Goal: Task Accomplishment & Management: Use online tool/utility

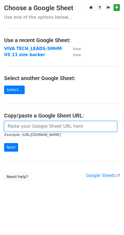
click at [24, 130] on input "url" at bounding box center [60, 126] width 113 height 10
paste input "https://docs.google.com/spreadsheets/d/1njUBPpZUom1zunQGgZEsRSSpf4ditoxbdGhzmd-…"
type input "https://docs.google.com/spreadsheets/d/1njUBPpZUom1zunQGgZEsRSSpf4ditoxbdGhzmd-…"
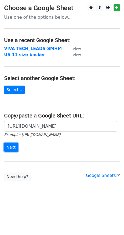
scroll to position [0, 0]
click at [10, 147] on input "Next" at bounding box center [11, 147] width 14 height 9
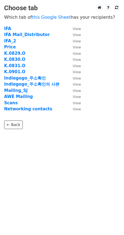
click at [26, 34] on strong "IFA Mail_Distributor" at bounding box center [27, 34] width 46 height 5
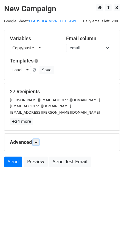
click at [36, 142] on icon at bounding box center [35, 142] width 3 height 3
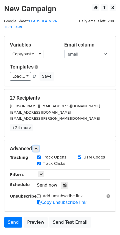
click at [37, 147] on icon at bounding box center [35, 148] width 3 height 3
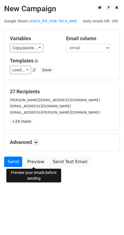
click at [38, 164] on link "Preview" at bounding box center [36, 162] width 24 height 10
click at [35, 49] on link "Copy/paste..." at bounding box center [27, 48] width 34 height 9
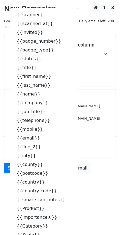
click at [88, 146] on h5 "Advanced" at bounding box center [60, 149] width 101 height 6
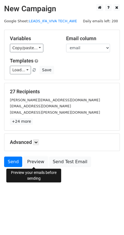
click at [39, 161] on link "Preview" at bounding box center [36, 162] width 24 height 10
click at [37, 160] on link "Preview" at bounding box center [36, 162] width 24 height 10
click at [34, 162] on link "Preview" at bounding box center [36, 162] width 24 height 10
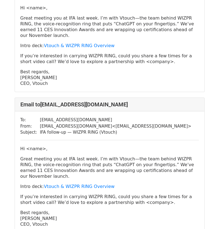
scroll to position [83, 0]
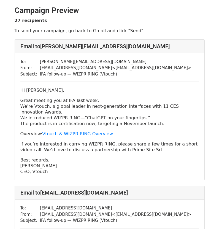
drag, startPoint x: 50, startPoint y: 171, endPoint x: 19, endPoint y: 90, distance: 86.8
click at [19, 90] on div "To: guido.lecardi@primesite.it From: contact@vtouch.io < contact@vtouch.io > Su…" at bounding box center [109, 116] width 189 height 127
copy div "Hi Guido Lecardi, Great meeting you at IFA last week. We’re Vtouch, a global le…"
drag, startPoint x: 86, startPoint y: 61, endPoint x: 39, endPoint y: 63, distance: 48.0
click at [40, 63] on td "guido.lecardi@primesite.it" at bounding box center [115, 62] width 151 height 6
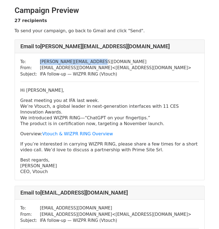
copy td "guido.lecardi@primesite.it"
click at [122, 64] on div "To: guido.lecardi@primesite.it From: contact@vtouch.io < contact@vtouch.io > Su…" at bounding box center [109, 116] width 189 height 127
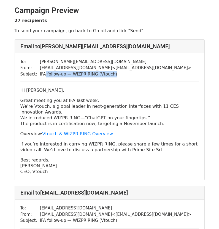
drag, startPoint x: 113, startPoint y: 73, endPoint x: 43, endPoint y: 76, distance: 70.3
click at [43, 76] on td "IFA follow‑up — WIZPR RING (Vtouch)" at bounding box center [115, 74] width 151 height 6
click at [142, 67] on div "To: guido.lecardi@primesite.it From: contact@vtouch.io < contact@vtouch.io > Su…" at bounding box center [109, 116] width 189 height 127
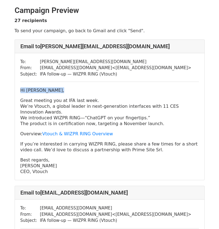
drag, startPoint x: 57, startPoint y: 90, endPoint x: 20, endPoint y: 91, distance: 36.6
click at [20, 91] on p "Hi Guido Lecardi," at bounding box center [109, 90] width 178 height 6
copy p "Hi Guido Lecardi,"
click at [96, 75] on td "IFA follow‑up — WIZPR RING (Vtouch)" at bounding box center [115, 74] width 151 height 6
click at [108, 91] on p "Hi Guido Lecardi," at bounding box center [109, 90] width 178 height 6
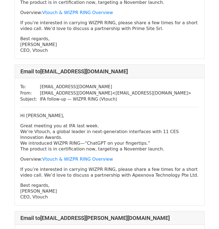
scroll to position [138, 0]
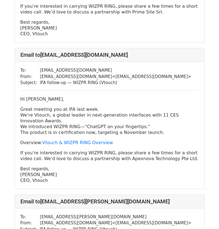
drag, startPoint x: 48, startPoint y: 181, endPoint x: 12, endPoint y: 98, distance: 90.2
copy div "Hi KC Tay, Great meeting you at IFA last week. We’re Vtouch, a global leader in…"
drag, startPoint x: 89, startPoint y: 69, endPoint x: 39, endPoint y: 72, distance: 50.2
click at [40, 72] on td "kctay@apexnova-tech.com" at bounding box center [115, 70] width 151 height 6
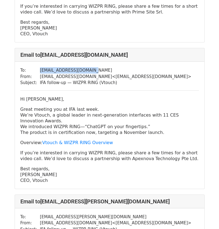
copy td "kctay@apexnova-tech.com"
click at [117, 98] on p "Hi KC Tay," at bounding box center [109, 99] width 178 height 6
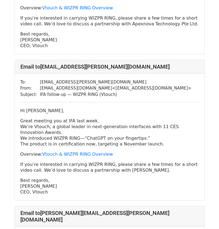
scroll to position [275, 0]
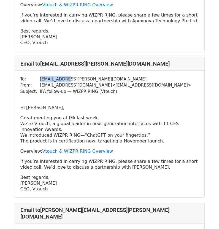
drag, startPoint x: 71, startPoint y: 79, endPoint x: 39, endPoint y: 80, distance: 32.8
click at [40, 80] on td "kam@bork.com" at bounding box center [115, 79] width 151 height 6
copy td "kam@bork.com"
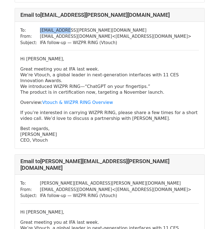
scroll to position [331, 0]
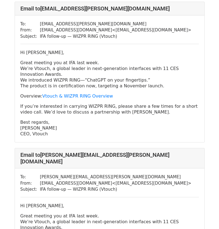
drag, startPoint x: 71, startPoint y: 130, endPoint x: 61, endPoint y: 129, distance: 10.2
click at [71, 130] on p "Best regards, SJ Kim CEO, Vtouch" at bounding box center [109, 127] width 178 height 17
drag, startPoint x: 56, startPoint y: 134, endPoint x: 13, endPoint y: 52, distance: 92.0
copy div "Hi GRIGORII BIRIULIN, Great meeting you at IFA last week. We’re Vtouch, a globa…"
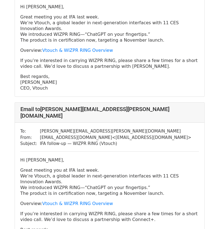
scroll to position [386, 0]
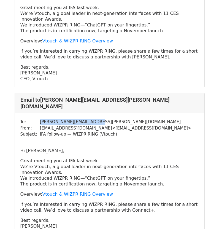
drag, startPoint x: 96, startPoint y: 114, endPoint x: 37, endPoint y: 117, distance: 59.0
click at [37, 119] on tr "To: thomas.vandewalle@erbg.be" at bounding box center [105, 122] width 171 height 6
copy tr "thomas.vandewalle@erbg.be"
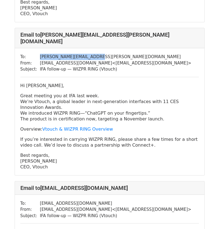
scroll to position [468, 0]
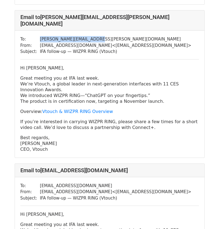
drag, startPoint x: 51, startPoint y: 142, endPoint x: 10, endPoint y: 63, distance: 89.7
copy div "Hi Thomas Vandewalle, Great meeting you at IFA last week. We’re Vtouch, a globa…"
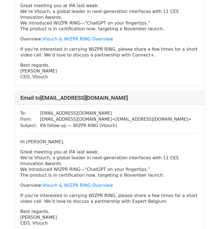
scroll to position [578, 0]
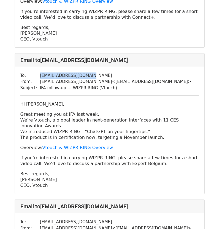
drag, startPoint x: 92, startPoint y: 68, endPoint x: 37, endPoint y: 70, distance: 55.4
click at [37, 72] on tr "To: geert.penneman@erbg.be" at bounding box center [105, 75] width 171 height 6
copy tr "geert.penneman@erbg.be"
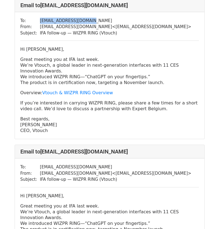
scroll to position [633, 0]
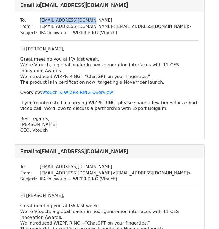
drag, startPoint x: 53, startPoint y: 124, endPoint x: 9, endPoint y: 44, distance: 91.3
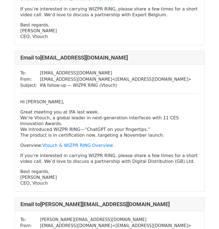
scroll to position [744, 0]
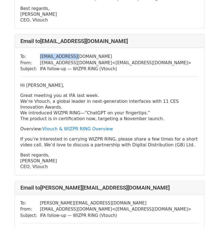
drag, startPoint x: 75, startPoint y: 48, endPoint x: 22, endPoint y: 58, distance: 53.4
click at [37, 53] on tr "To: will@ddltd.co.uk" at bounding box center [105, 56] width 171 height 6
drag, startPoint x: 51, startPoint y: 160, endPoint x: 17, endPoint y: 78, distance: 88.8
click at [17, 78] on div "To: will@ddltd.co.uk From: contact@vtouch.io < contact@vtouch.io > Subject: IFA…" at bounding box center [109, 111] width 189 height 127
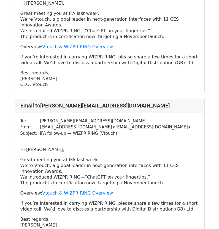
scroll to position [826, 0]
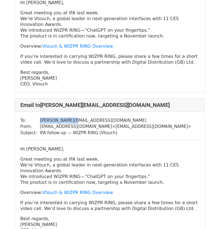
drag, startPoint x: 75, startPoint y: 113, endPoint x: 38, endPoint y: 115, distance: 36.7
click at [40, 117] on td "ron@ddltd.co.uk" at bounding box center [115, 120] width 151 height 6
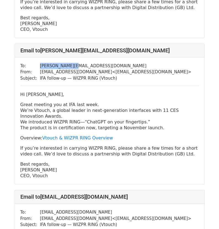
scroll to position [881, 0]
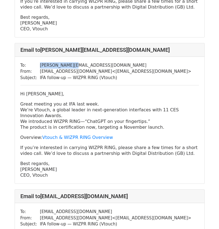
drag, startPoint x: 54, startPoint y: 169, endPoint x: 12, endPoint y: 87, distance: 92.3
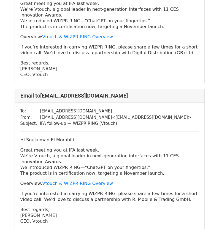
scroll to position [992, 0]
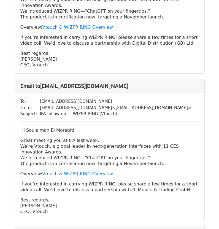
drag, startPoint x: 105, startPoint y: 93, endPoint x: 37, endPoint y: 96, distance: 67.5
click at [37, 98] on tr "To: invoice@handywerkstattonline.de" at bounding box center [105, 101] width 171 height 6
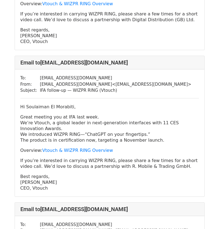
scroll to position [1047, 0]
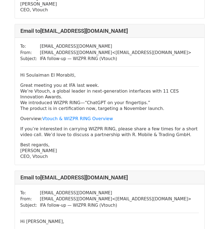
drag, startPoint x: 50, startPoint y: 149, endPoint x: 16, endPoint y: 69, distance: 87.4
click at [16, 69] on div "To: invoice@handywerkstattonline.de From: contact@vtouch.io < contact@vtouch.io…" at bounding box center [109, 101] width 189 height 127
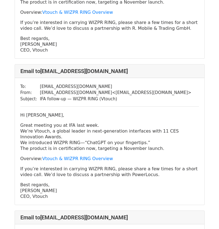
scroll to position [1184, 0]
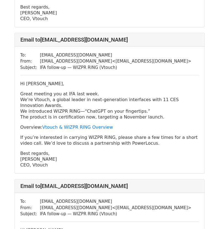
drag, startPoint x: 52, startPoint y: 157, endPoint x: 12, endPoint y: 77, distance: 89.8
click at [87, 52] on td "sales@powerlocus.com" at bounding box center [115, 55] width 151 height 6
drag, startPoint x: 82, startPoint y: 48, endPoint x: 35, endPoint y: 50, distance: 47.2
click at [35, 52] on tr "To: sales@powerlocus.com" at bounding box center [105, 55] width 171 height 6
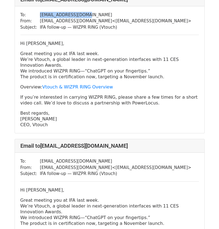
scroll to position [1295, 0]
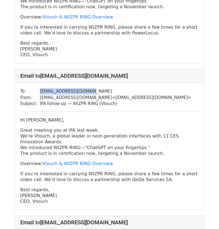
drag, startPoint x: 88, startPoint y: 83, endPoint x: 37, endPoint y: 85, distance: 51.5
click at [37, 88] on tr "To: liridon.demaj@qoqa.com" at bounding box center [105, 91] width 171 height 6
drag, startPoint x: 52, startPoint y: 194, endPoint x: 13, endPoint y: 114, distance: 89.6
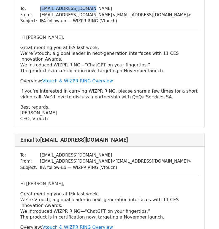
scroll to position [1432, 0]
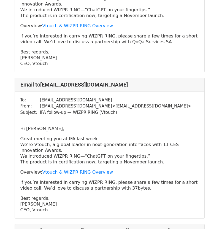
drag, startPoint x: 103, startPoint y: 93, endPoint x: 36, endPoint y: 96, distance: 67.0
click at [36, 97] on tr "To: nicolascerrada@37bytes.com.ar" at bounding box center [105, 100] width 171 height 6
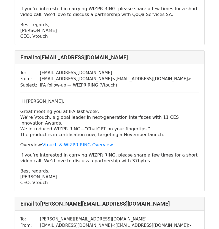
scroll to position [1460, 0]
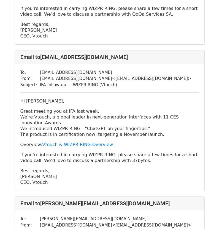
drag, startPoint x: 60, startPoint y: 173, endPoint x: 18, endPoint y: 95, distance: 88.9
click at [18, 95] on div "To: nicolascerrada@37bytes.com.ar From: contact@vtouch.io < contact@vtouch.io >…" at bounding box center [109, 127] width 189 height 127
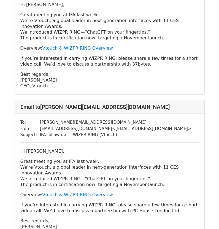
scroll to position [1570, 0]
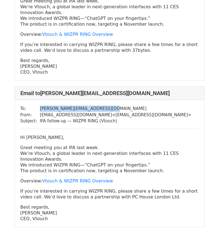
drag, startPoint x: 112, startPoint y: 101, endPoint x: 37, endPoint y: 102, distance: 74.6
click at [37, 105] on tr "To: waseem.akhtar@pchouselondon.com" at bounding box center [105, 108] width 171 height 6
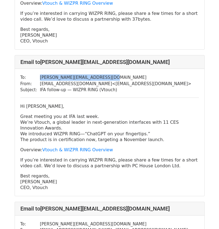
scroll to position [1653, 0]
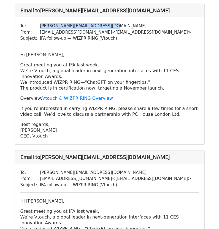
drag, startPoint x: 51, startPoint y: 129, endPoint x: 13, endPoint y: 47, distance: 90.6
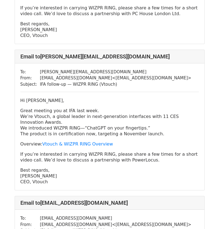
scroll to position [1763, 0]
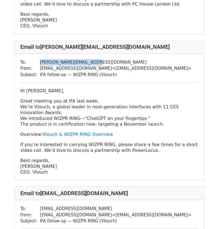
drag, startPoint x: 93, startPoint y: 54, endPoint x: 39, endPoint y: 55, distance: 54.5
click at [40, 59] on td "alexander@powerlocus.com" at bounding box center [115, 62] width 151 height 6
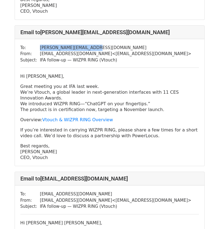
scroll to position [1790, 0]
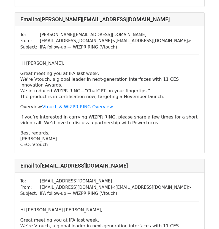
click at [57, 137] on p "Best regards, SJ Kim CEO, Vtouch" at bounding box center [109, 138] width 178 height 17
drag, startPoint x: 55, startPoint y: 138, endPoint x: 2, endPoint y: 56, distance: 96.9
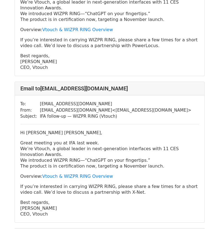
scroll to position [1873, 0]
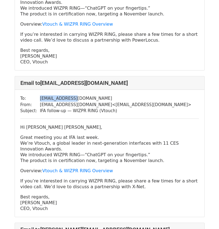
drag, startPoint x: 78, startPoint y: 91, endPoint x: 37, endPoint y: 92, distance: 41.3
click at [37, 95] on tr "To: csirle@x-net.es" at bounding box center [105, 98] width 171 height 6
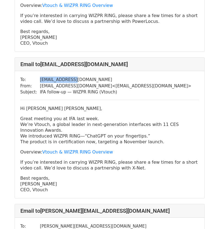
scroll to position [1900, 0]
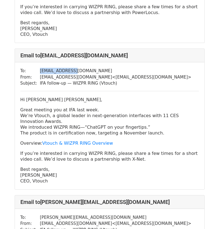
drag, startPoint x: 51, startPoint y: 173, endPoint x: 17, endPoint y: 92, distance: 88.1
click at [17, 92] on div "To: csirle@x-net.es From: contact@vtouch.io < contact@vtouch.io > Subject: IFA …" at bounding box center [109, 125] width 189 height 127
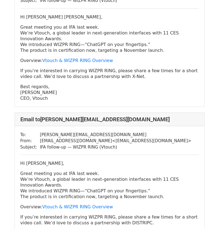
scroll to position [2011, 0]
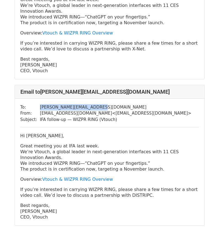
drag, startPoint x: 98, startPoint y: 100, endPoint x: 37, endPoint y: 102, distance: 60.7
click at [37, 104] on tr "To: patrice.pogam@distripc.com" at bounding box center [105, 107] width 171 height 6
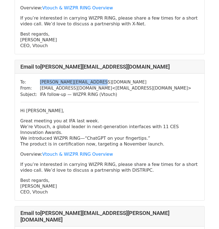
scroll to position [2066, 0]
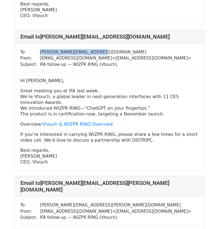
drag, startPoint x: 53, startPoint y: 156, endPoint x: 6, endPoint y: 74, distance: 94.2
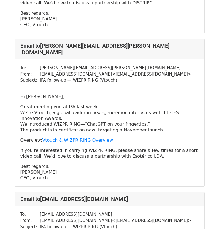
scroll to position [2203, 0]
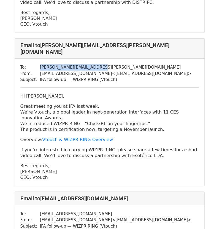
drag, startPoint x: 95, startPoint y: 54, endPoint x: 37, endPoint y: 56, distance: 57.9
click at [40, 64] on td "carlos.amaral@esoterico.pt" at bounding box center [115, 67] width 151 height 6
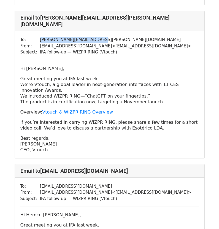
drag, startPoint x: 51, startPoint y: 137, endPoint x: 19, endPoint y: 56, distance: 86.8
click at [19, 56] on div "To: carlos.amaral@esoterico.pt From: contact@vtouch.io < contact@vtouch.io > Su…" at bounding box center [109, 94] width 189 height 127
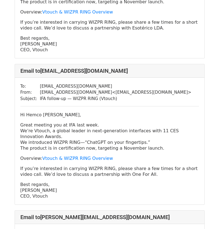
scroll to position [2341, 0]
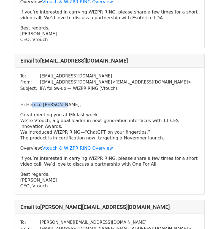
drag, startPoint x: 71, startPoint y: 91, endPoint x: 31, endPoint y: 92, distance: 39.9
click at [31, 102] on p "Hi Hemco Arentsen," at bounding box center [109, 105] width 178 height 6
click at [86, 73] on td "harentsen@uei.com" at bounding box center [115, 76] width 151 height 6
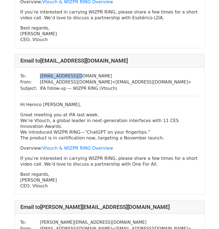
drag, startPoint x: 81, startPoint y: 63, endPoint x: 38, endPoint y: 64, distance: 42.7
click at [40, 73] on td "harentsen@uei.com" at bounding box center [115, 76] width 151 height 6
click at [61, 171] on p "Best regards, SJ Kim CEO, Vtouch" at bounding box center [109, 179] width 178 height 17
drag, startPoint x: 50, startPoint y: 170, endPoint x: 12, endPoint y: 93, distance: 86.0
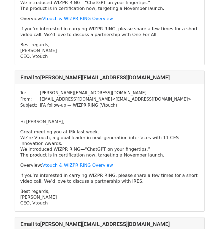
scroll to position [2479, 0]
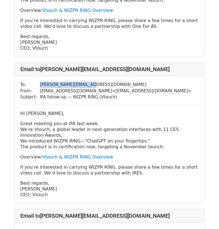
drag, startPoint x: 84, startPoint y: 73, endPoint x: 38, endPoint y: 72, distance: 46.6
click at [40, 82] on td "g.trevisan@ires.sme.it" at bounding box center [115, 85] width 151 height 6
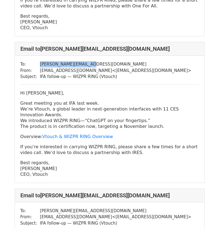
scroll to position [2534, 0]
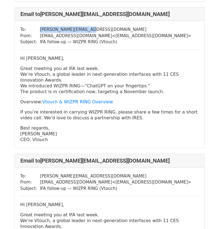
drag, startPoint x: 48, startPoint y: 125, endPoint x: 15, endPoint y: 47, distance: 85.1
click at [15, 47] on div "To: g.trevisan@ires.sme.it From: contact@vtouch.io < contact@vtouch.io > Subjec…" at bounding box center [109, 84] width 189 height 127
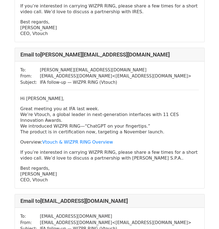
scroll to position [2644, 0]
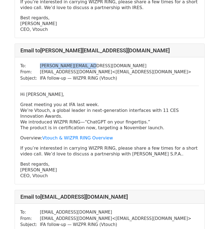
drag, startPoint x: 78, startPoint y: 52, endPoint x: 36, endPoint y: 52, distance: 41.9
click at [36, 63] on tr "To: s.gottardi@ires.sme.it" at bounding box center [105, 66] width 171 height 6
drag, startPoint x: 48, startPoint y: 156, endPoint x: 10, endPoint y: 76, distance: 88.2
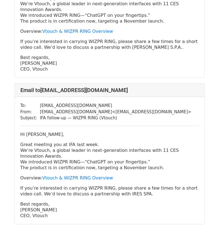
scroll to position [2782, 0]
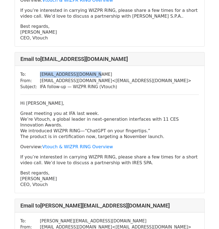
drag, startPoint x: 87, startPoint y: 59, endPoint x: 39, endPoint y: 62, distance: 48.5
click at [40, 71] on td "d.zulianello@ires.sme.it" at bounding box center [115, 74] width 151 height 6
drag, startPoint x: 53, startPoint y: 174, endPoint x: 19, endPoint y: 91, distance: 88.9
click at [19, 91] on div "To: d.zulianello@ires.sme.it From: contact@vtouch.io < contact@vtouch.io > Subj…" at bounding box center [109, 129] width 189 height 127
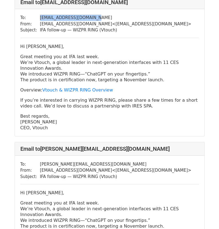
scroll to position [2892, 0]
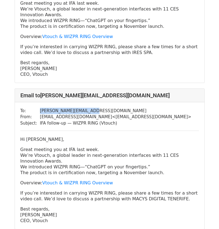
drag, startPoint x: 93, startPoint y: 98, endPoint x: 39, endPoint y: 98, distance: 54.3
click at [40, 108] on td "haresh@macysdigital.com" at bounding box center [115, 111] width 151 height 6
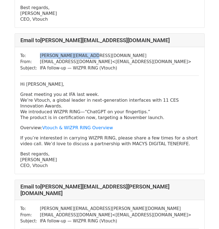
drag, startPoint x: 53, startPoint y: 152, endPoint x: 16, endPoint y: 71, distance: 89.4
click at [16, 71] on div "To: haresh@macysdigital.com From: contact@vtouch.io < contact@vtouch.io > Subje…" at bounding box center [109, 110] width 189 height 127
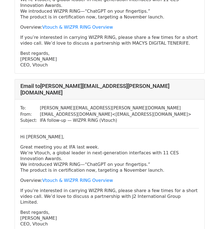
scroll to position [3057, 0]
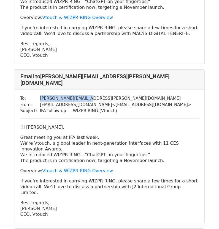
drag, startPoint x: 84, startPoint y: 77, endPoint x: 36, endPoint y: 79, distance: 48.2
click at [37, 95] on tr "To: joseph.siu@j2-ltd.com" at bounding box center [105, 98] width 171 height 6
drag, startPoint x: 50, startPoint y: 189, endPoint x: 1, endPoint y: 112, distance: 90.9
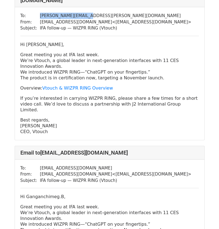
scroll to position [3167, 0]
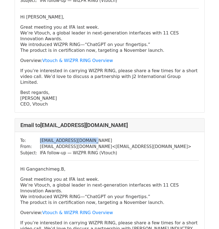
drag, startPoint x: 102, startPoint y: 115, endPoint x: 36, endPoint y: 114, distance: 65.6
click at [36, 137] on tr "To: khoserdenellc@gmail.com" at bounding box center [105, 140] width 171 height 6
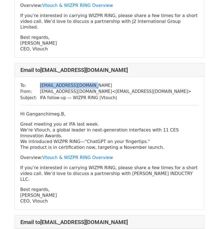
scroll to position [3250, 0]
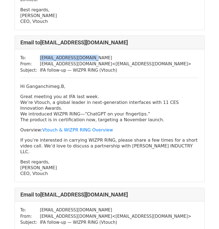
drag, startPoint x: 56, startPoint y: 142, endPoint x: 15, endPoint y: 61, distance: 91.6
click at [15, 61] on div "To: khoserdenellc@gmail.com From: contact@vtouch.io < contact@vtouch.io > Subje…" at bounding box center [109, 115] width 189 height 133
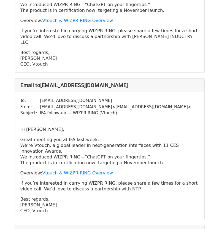
scroll to position [3360, 0]
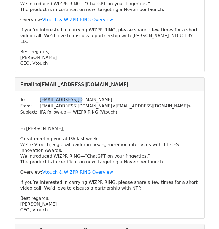
drag, startPoint x: 60, startPoint y: 71, endPoint x: 36, endPoint y: 70, distance: 24.3
click at [36, 97] on tr "To: rolf@ntp-gmbh.com" at bounding box center [105, 100] width 171 height 6
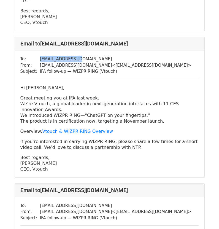
scroll to position [3388, 0]
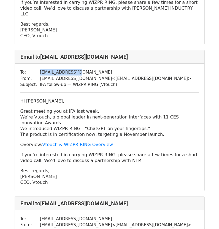
drag, startPoint x: 52, startPoint y: 151, endPoint x: 20, endPoint y: 72, distance: 84.9
click at [20, 72] on div "To: rolf@ntp-gmbh.com From: contact@vtouch.io < contact@vtouch.io > Subject: IF…" at bounding box center [109, 127] width 189 height 127
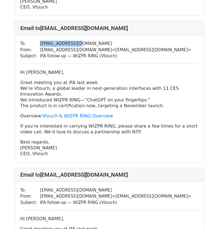
scroll to position [3470, 0]
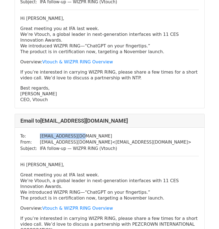
drag, startPoint x: 87, startPoint y: 105, endPoint x: 37, endPoint y: 105, distance: 49.6
click at [37, 133] on tr "To: yu@pezcrown.com.tw" at bounding box center [105, 136] width 171 height 6
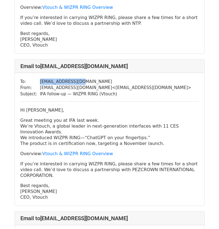
scroll to position [3526, 0]
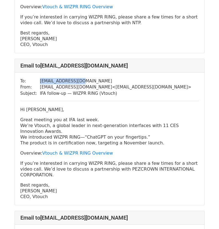
drag, startPoint x: 51, startPoint y: 164, endPoint x: 20, endPoint y: 80, distance: 89.8
click at [20, 107] on div "Hi Yuchen Chen, Great meeting you at IFA last week. We’re Vtouch, a global lead…" at bounding box center [109, 153] width 178 height 93
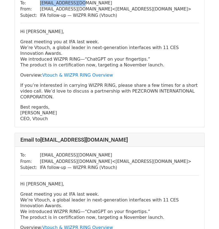
scroll to position [3636, 0]
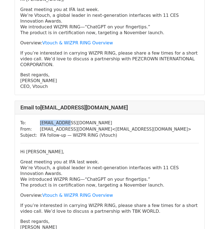
drag, startPoint x: 69, startPoint y: 90, endPoint x: 39, endPoint y: 92, distance: 30.3
click at [40, 120] on td "ab@tbk.world" at bounding box center [115, 123] width 151 height 6
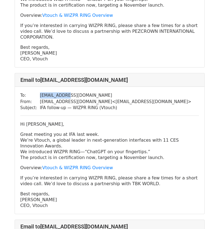
drag, startPoint x: 53, startPoint y: 175, endPoint x: 19, endPoint y: 92, distance: 89.9
click at [19, 92] on div "To: ab@tbk.world From: contact@vtouch.io < contact@vtouch.io > Subject: IFA fol…" at bounding box center [109, 150] width 189 height 127
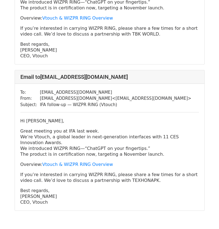
scroll to position [3785, 0]
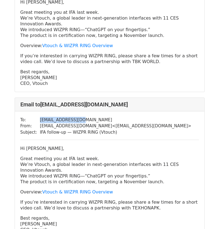
drag, startPoint x: 80, startPoint y: 89, endPoint x: 39, endPoint y: 91, distance: 41.4
click at [40, 117] on td "godi@technopark.ru" at bounding box center [115, 120] width 151 height 6
drag, startPoint x: 54, startPoint y: 199, endPoint x: 18, endPoint y: 119, distance: 88.0
click at [18, 119] on div "To: godi@technopark.ru From: contact@vtouch.io < contact@vtouch.io > Subject: I…" at bounding box center [109, 174] width 189 height 127
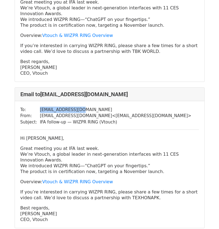
scroll to position [3813, 0]
